Goal: Register for event/course

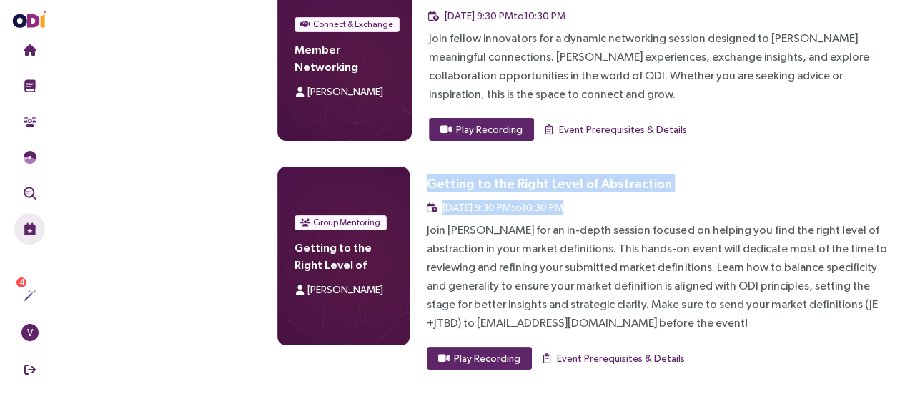
scroll to position [2646, 0]
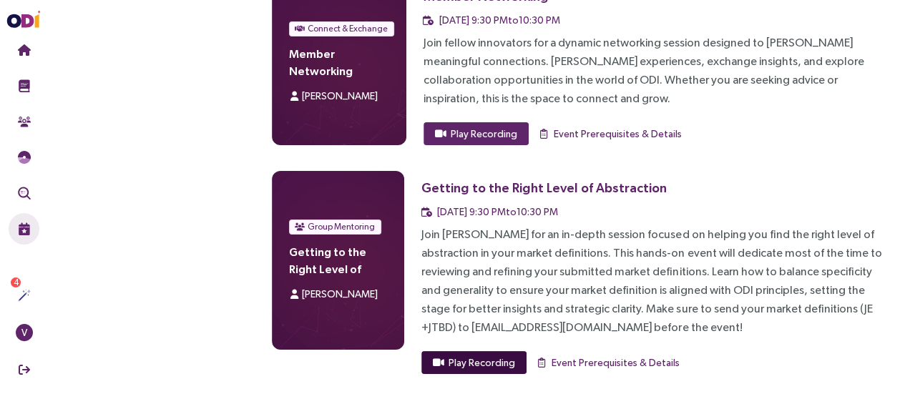
click at [469, 355] on span "Play Recording" at bounding box center [481, 363] width 67 height 16
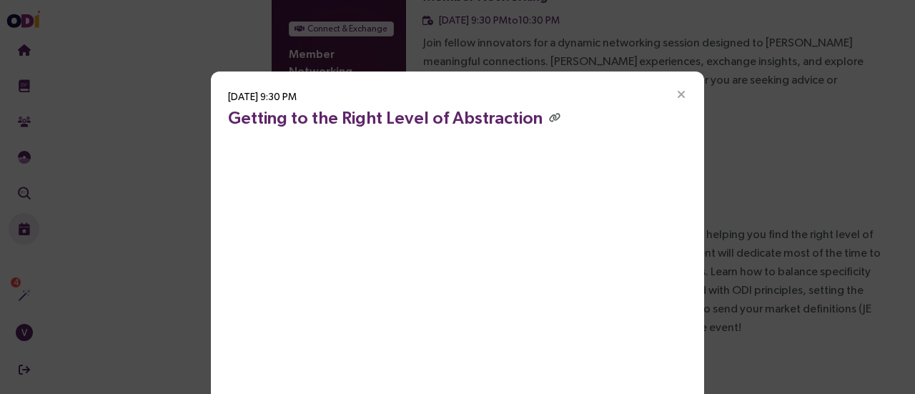
drag, startPoint x: 551, startPoint y: 89, endPoint x: 582, endPoint y: -9, distance: 102.9
click at [561, 93] on div "[DATE] 9:30 PM Getting to the Right Level of Abstraction" at bounding box center [457, 245] width 493 height 346
click at [571, 87] on div "[DATE] 9:30 PM Getting to the Right Level of Abstraction" at bounding box center [457, 245] width 493 height 346
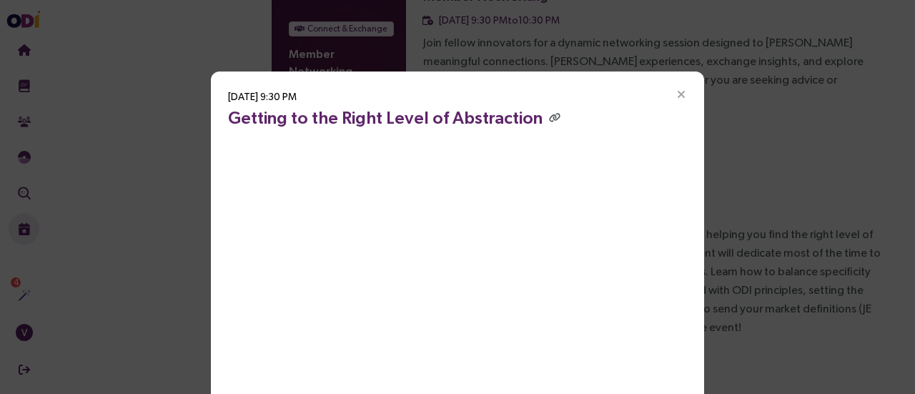
click at [571, 87] on div "[DATE] 9:30 PM Getting to the Right Level of Abstraction" at bounding box center [457, 245] width 493 height 346
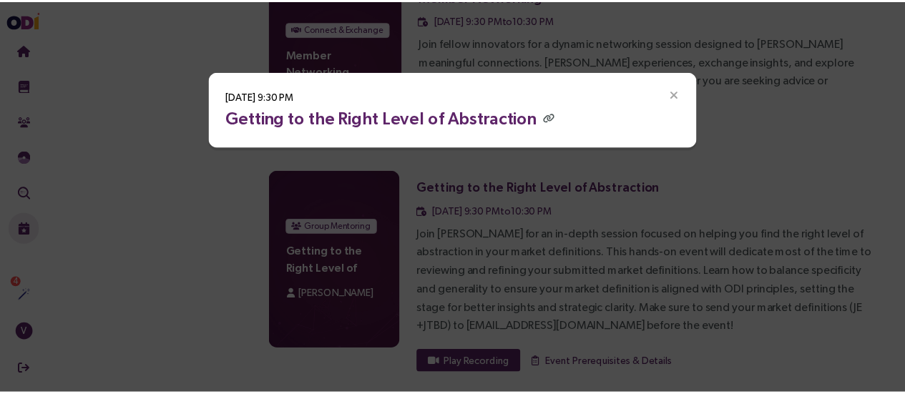
scroll to position [0, 0]
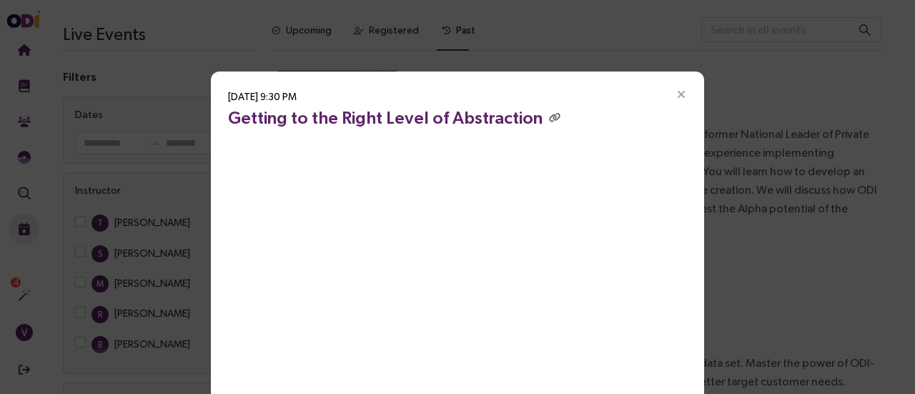
click at [569, 100] on div "[DATE] 9:30 PM Getting to the Right Level of Abstraction" at bounding box center [457, 245] width 493 height 346
click at [680, 97] on icon "Close" at bounding box center [681, 95] width 13 height 13
